Goal: Register for event/course

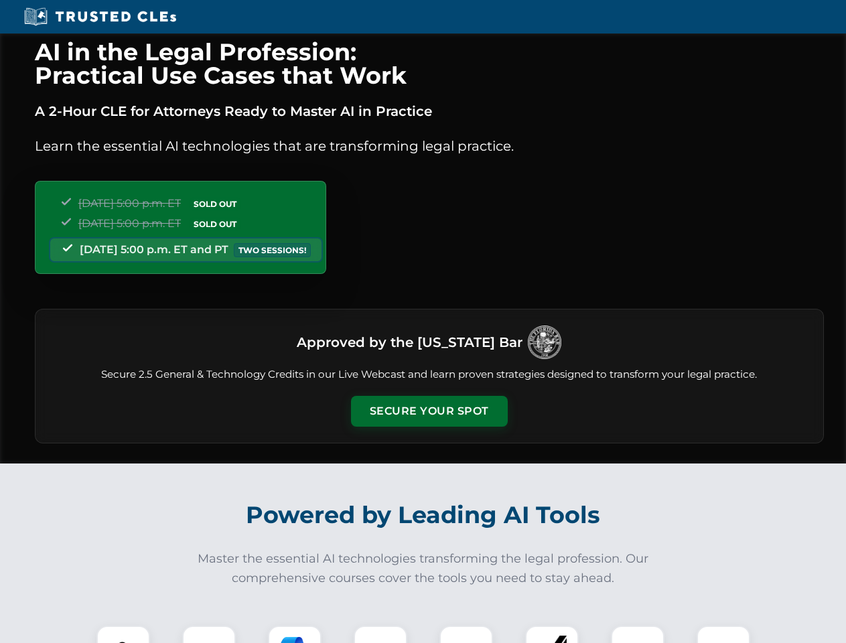
click at [429, 411] on button "Secure Your Spot" at bounding box center [429, 411] width 157 height 31
click at [123, 634] on img at bounding box center [123, 652] width 39 height 39
